Goal: Task Accomplishment & Management: Use online tool/utility

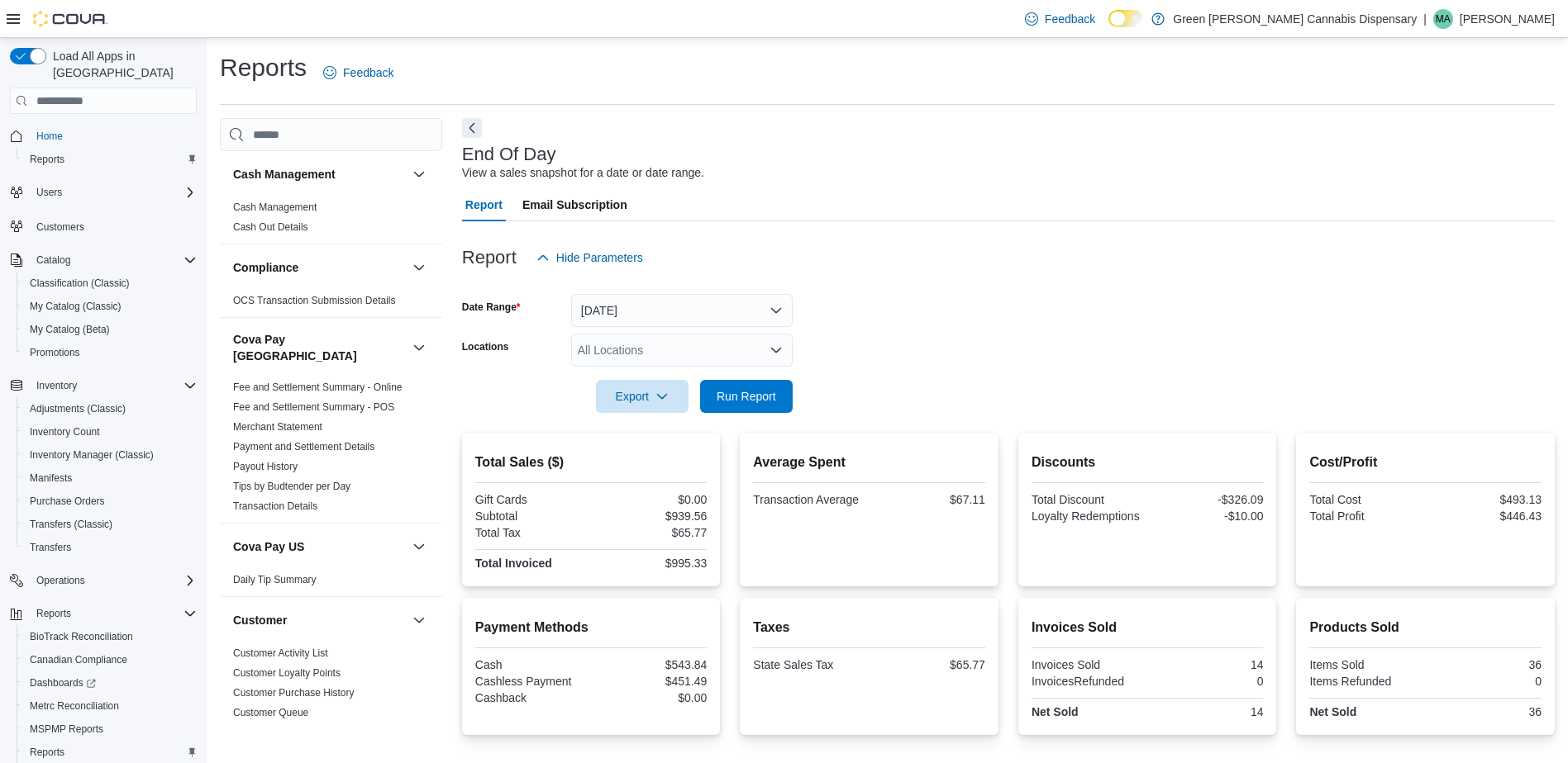
scroll to position [67, 0]
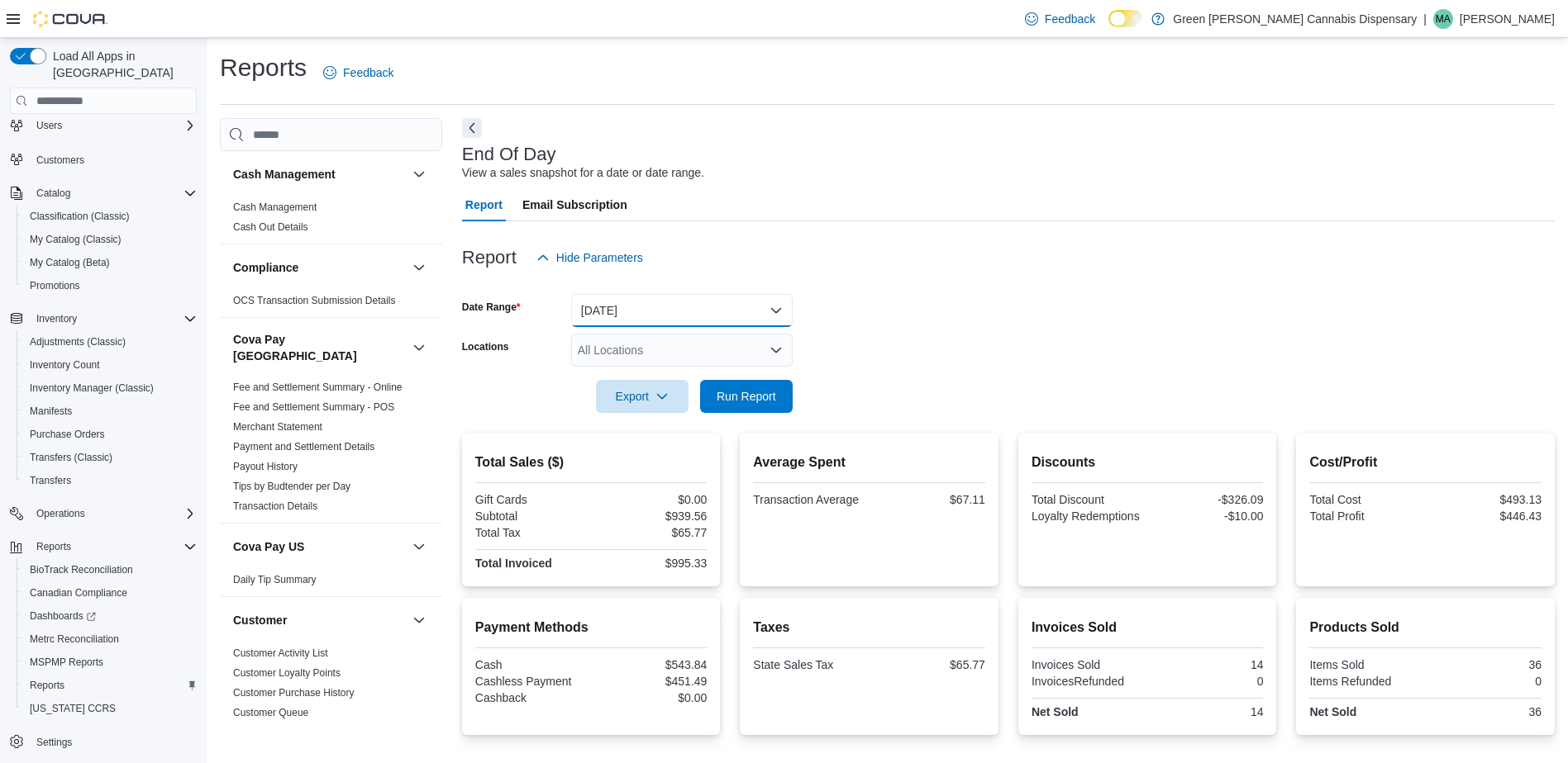
click at [782, 302] on button "Today" at bounding box center [682, 311] width 222 height 33
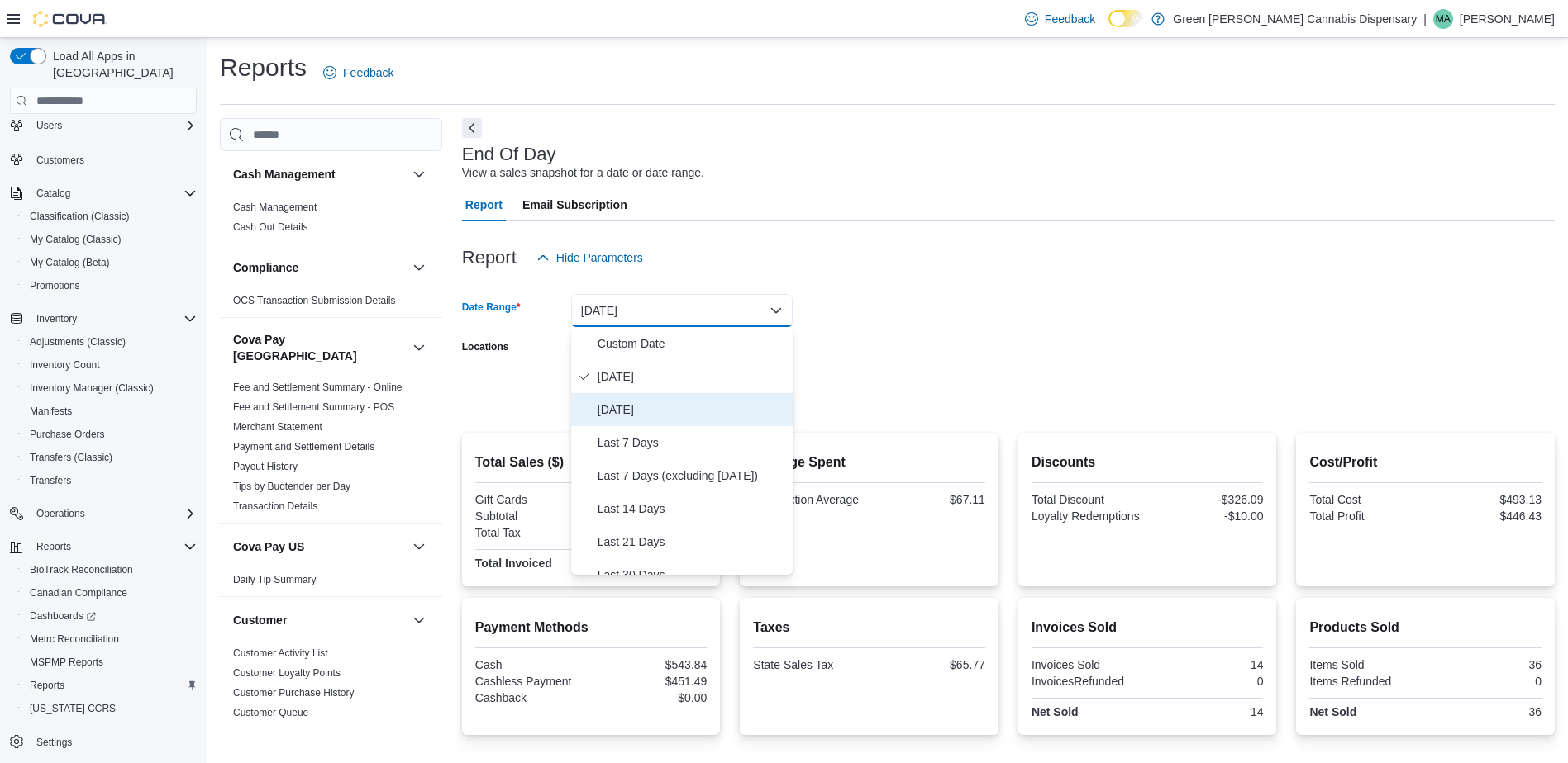
click at [653, 410] on span "Yesterday" at bounding box center [692, 409] width 189 height 20
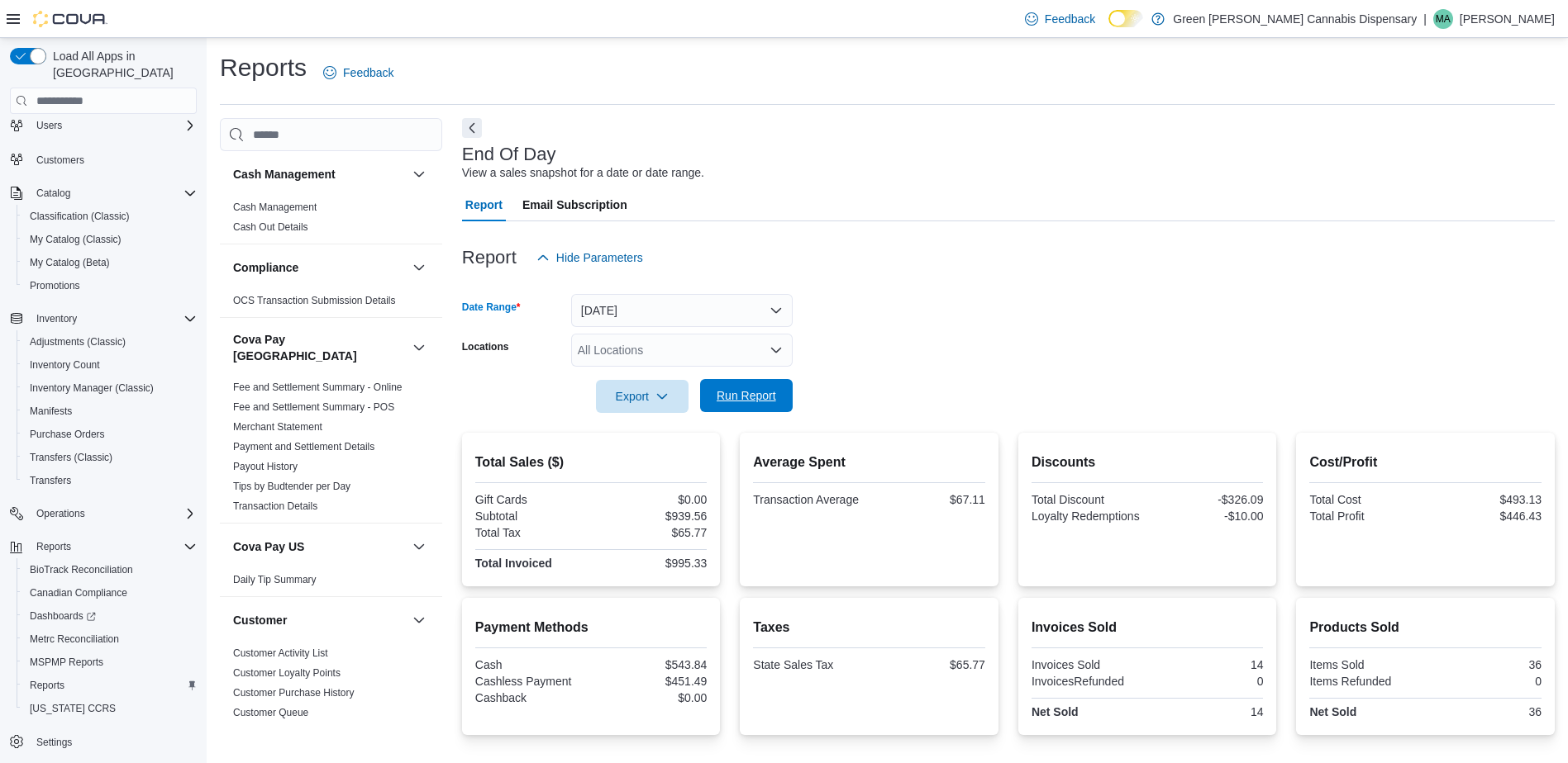
click at [734, 398] on span "Run Report" at bounding box center [746, 396] width 59 height 16
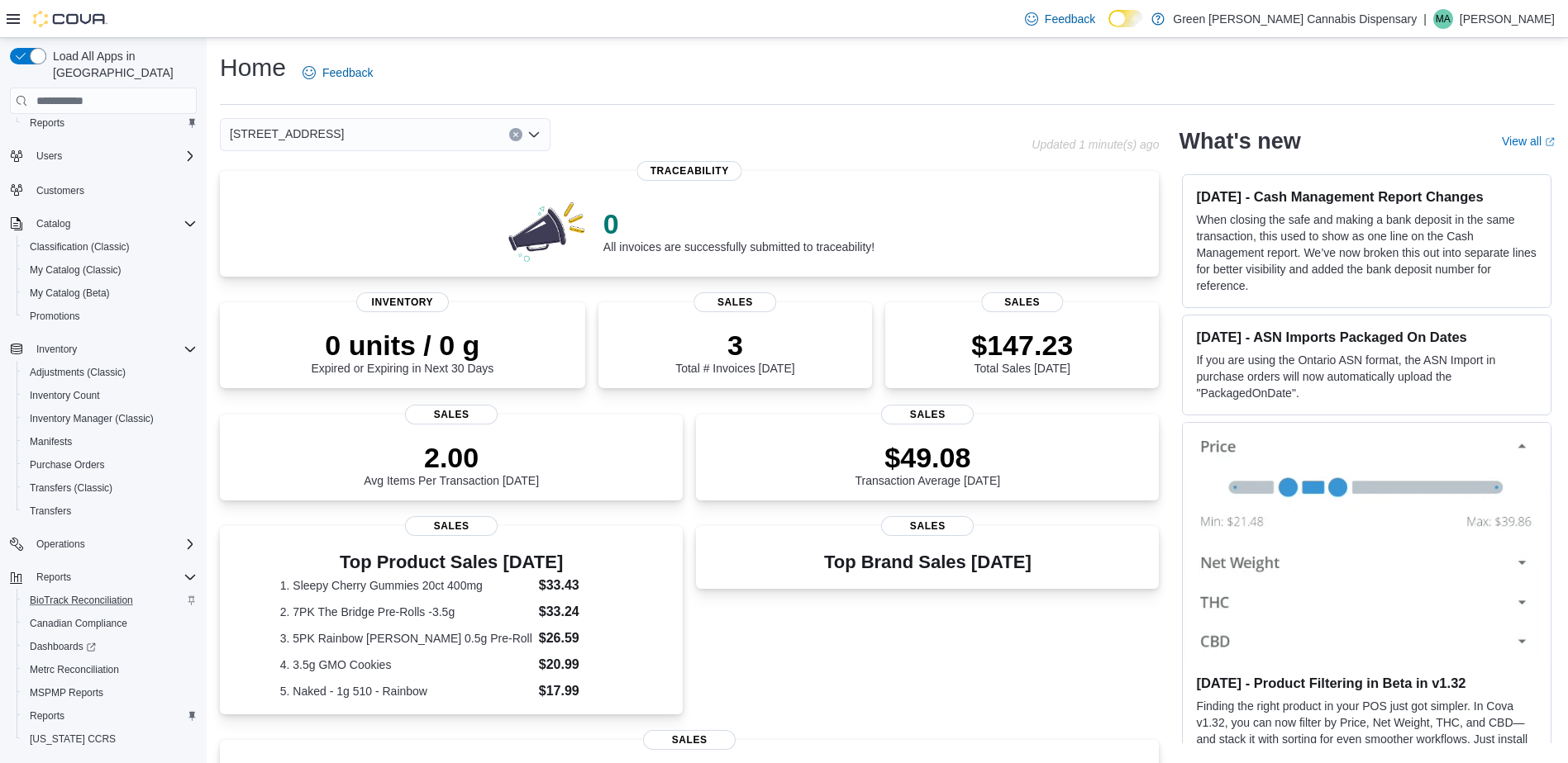
scroll to position [67, 0]
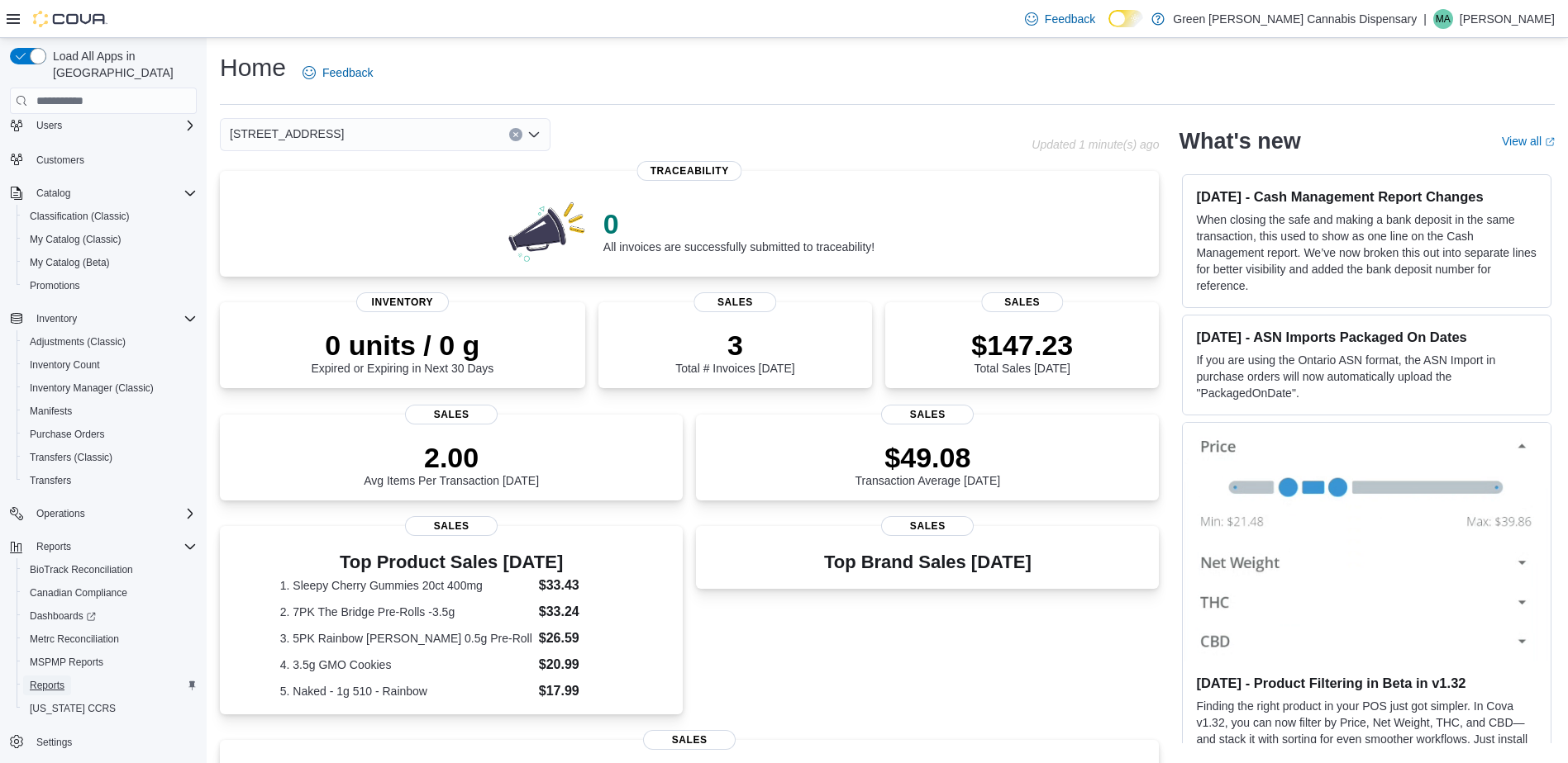
click at [48, 679] on span "Reports" at bounding box center [47, 685] width 35 height 13
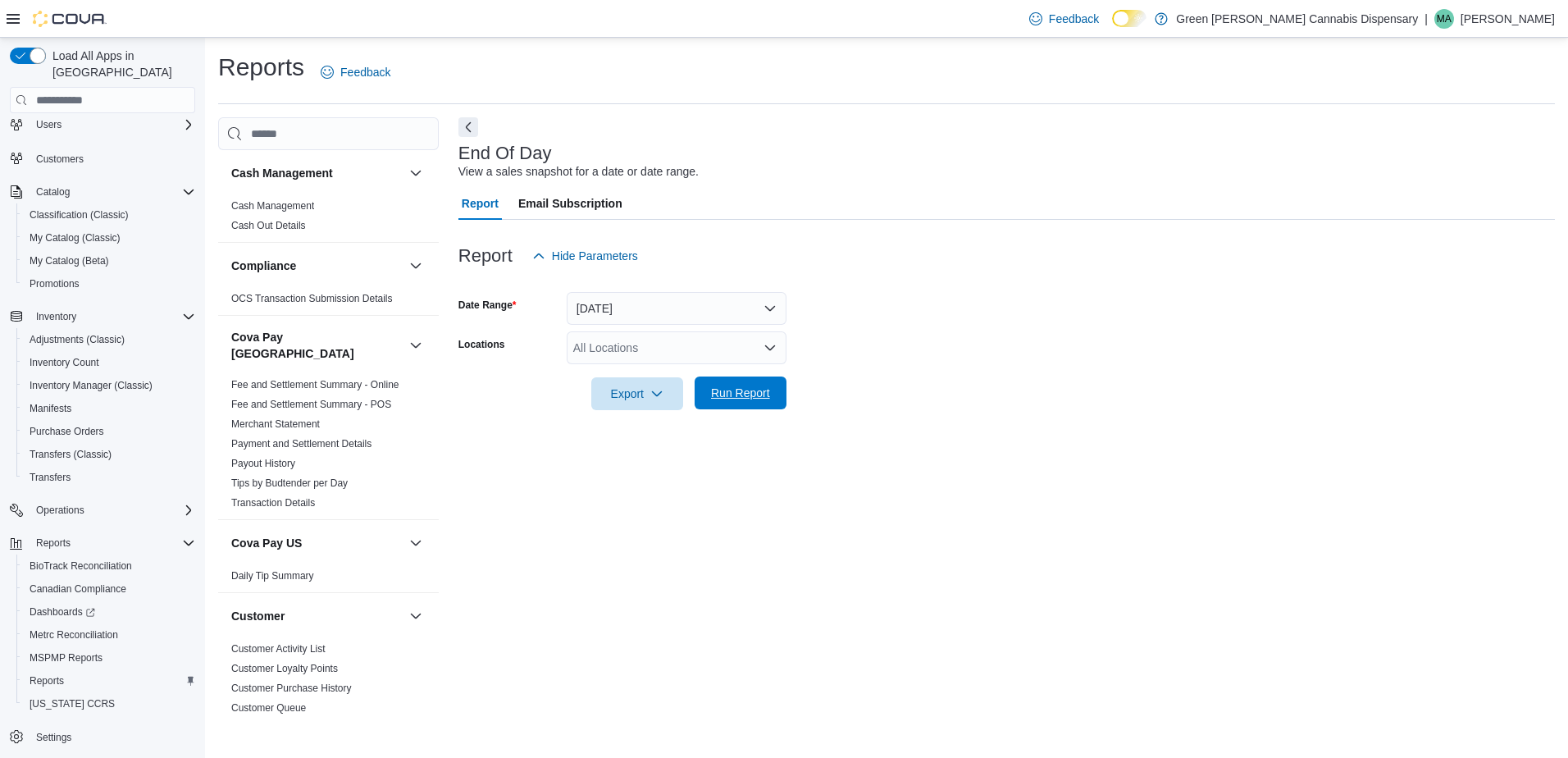
click at [755, 389] on span "Run Report" at bounding box center [741, 393] width 59 height 16
